Goal: Check status: Check status

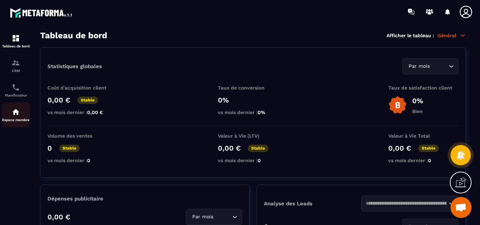
click at [20, 116] on img at bounding box center [16, 112] width 8 height 8
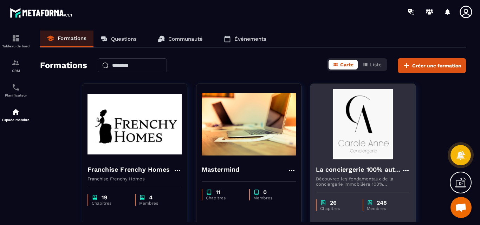
click at [367, 113] on img at bounding box center [363, 124] width 94 height 70
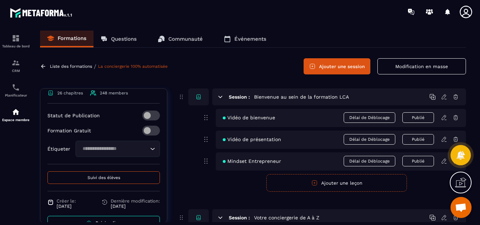
scroll to position [246, 0]
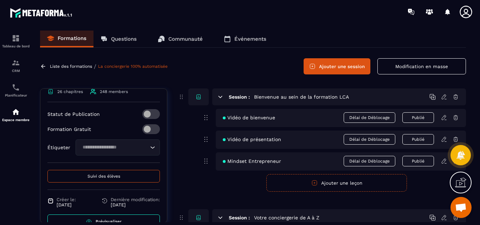
click at [99, 179] on span "Suivi des élèves" at bounding box center [104, 176] width 33 height 5
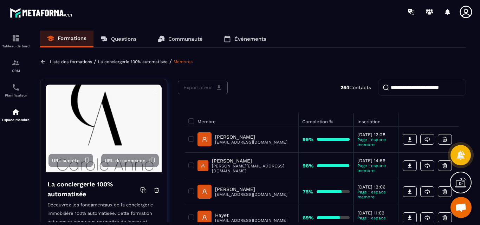
click at [396, 86] on input "search" at bounding box center [422, 87] width 88 height 17
paste input "**********"
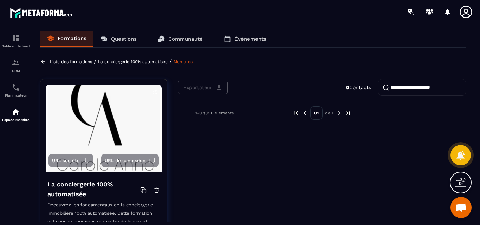
type input "**********"
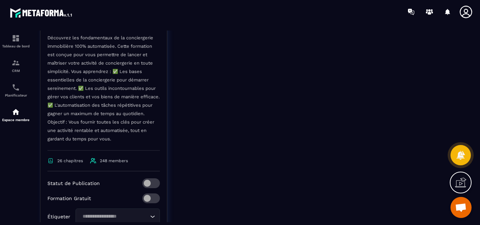
scroll to position [211, 0]
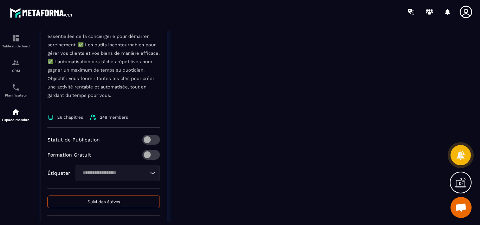
click at [97, 202] on span "Suivi des élèves" at bounding box center [104, 202] width 33 height 5
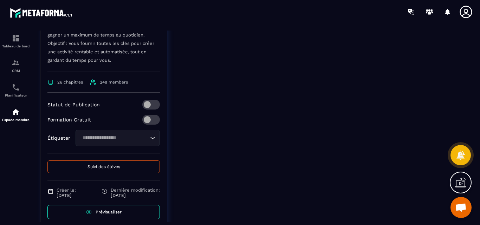
scroll to position [271, 0]
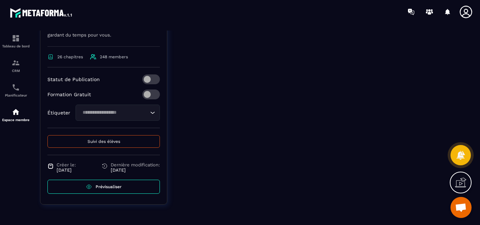
click at [109, 187] on span "Prévisualiser" at bounding box center [109, 187] width 26 height 5
